Goal: Task Accomplishment & Management: Use online tool/utility

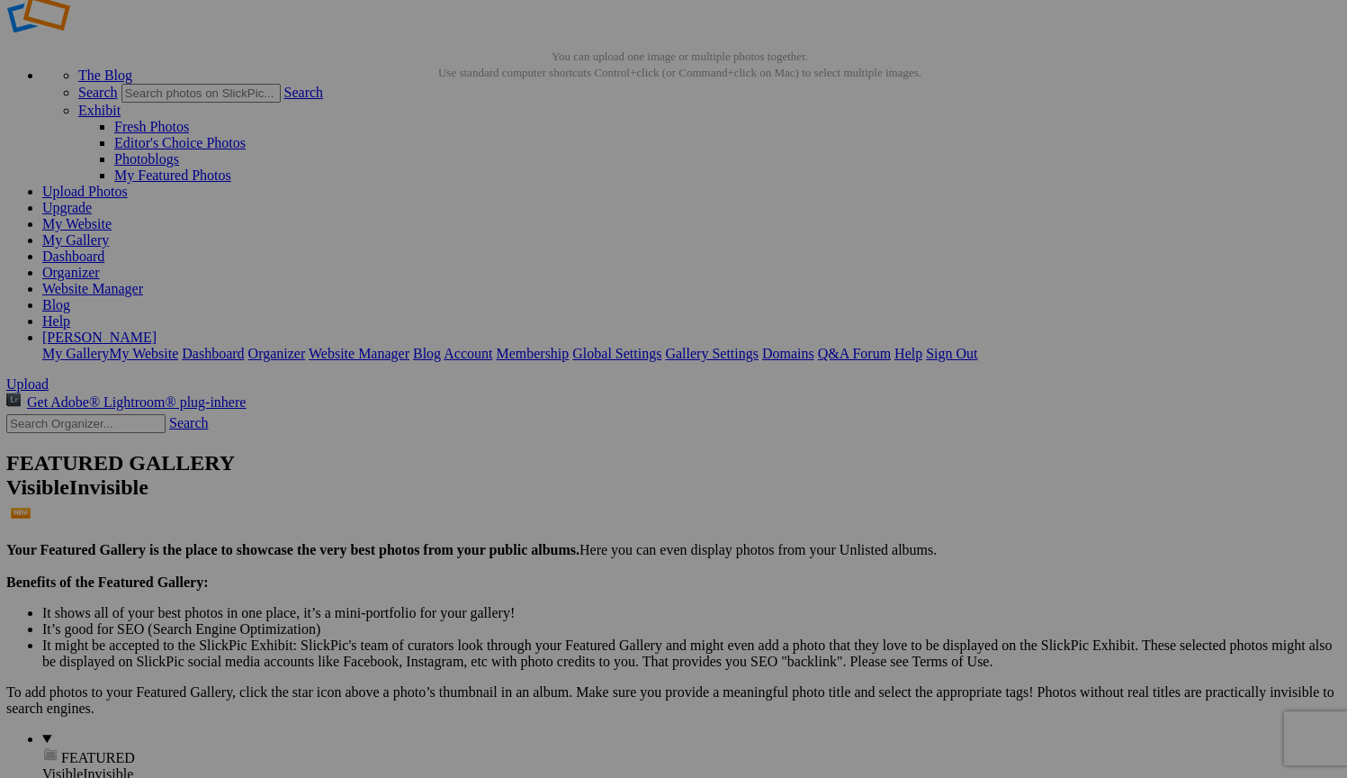
scroll to position [45, 1]
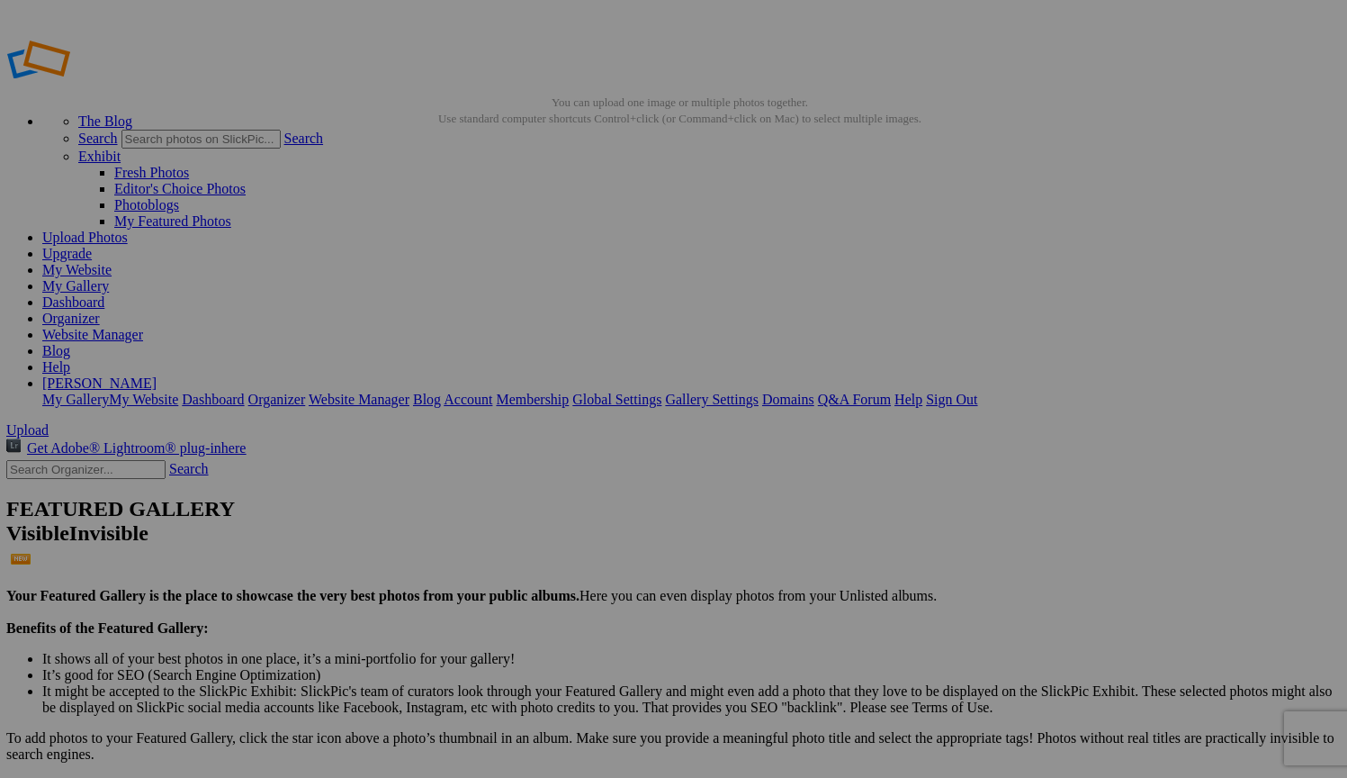
scroll to position [0, 1]
click at [112, 262] on link "My Website" at bounding box center [76, 269] width 69 height 15
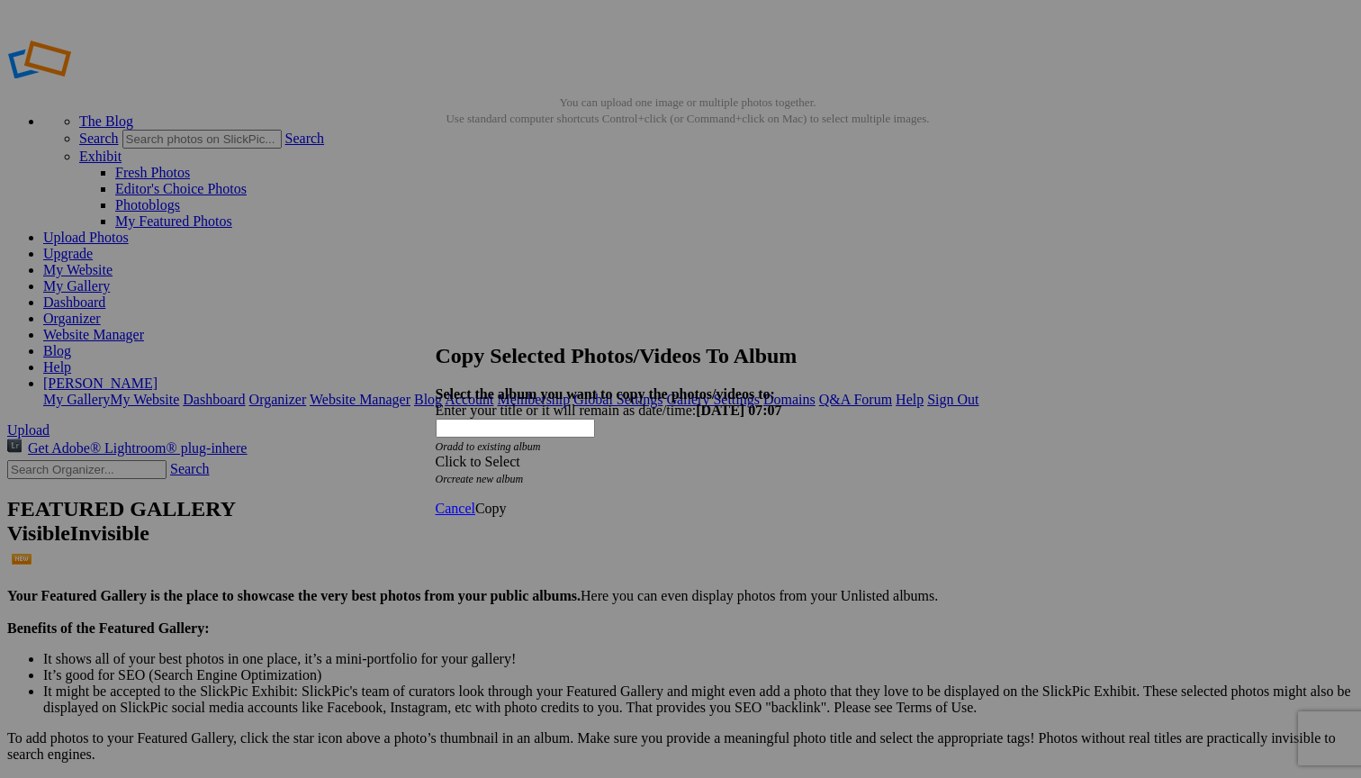
click at [690, 454] on div "Click to Select" at bounding box center [674, 462] width 477 height 16
click at [579, 530] on link "Home Page" at bounding box center [545, 522] width 67 height 15
click at [507, 500] on span "Copy" at bounding box center [491, 507] width 32 height 15
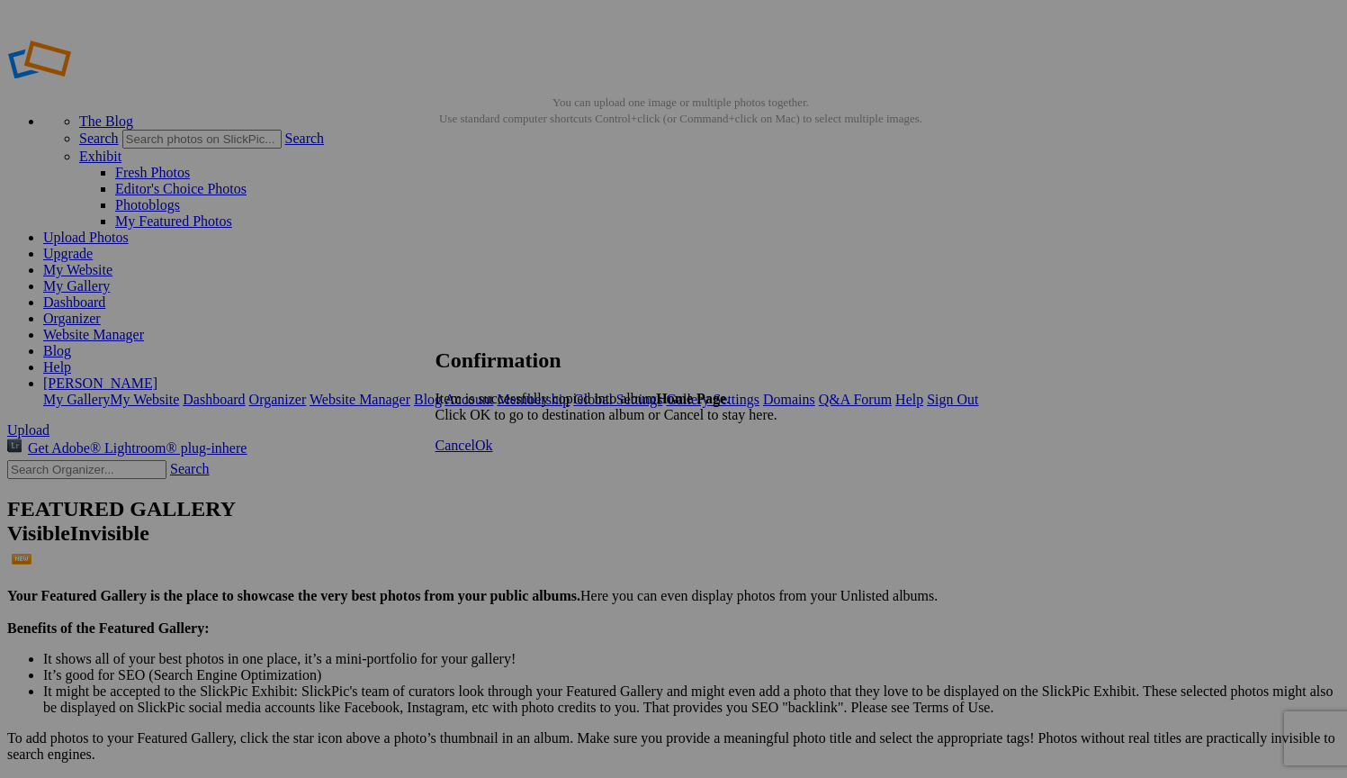
click at [493, 453] on span "Ok" at bounding box center [484, 444] width 18 height 15
click at [113, 262] on link "My Website" at bounding box center [77, 269] width 69 height 15
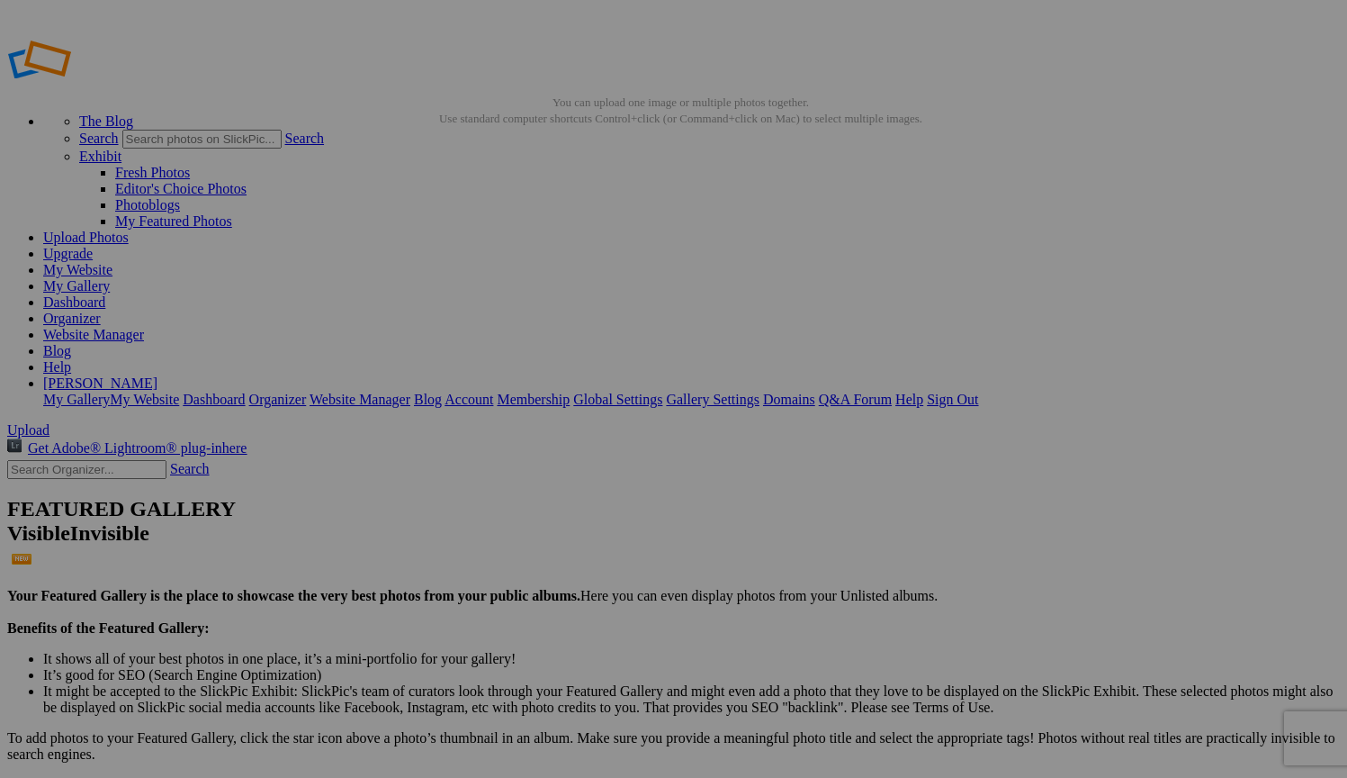
click at [144, 327] on link "Website Manager" at bounding box center [93, 334] width 101 height 15
